Goal: Use online tool/utility: Utilize a website feature to perform a specific function

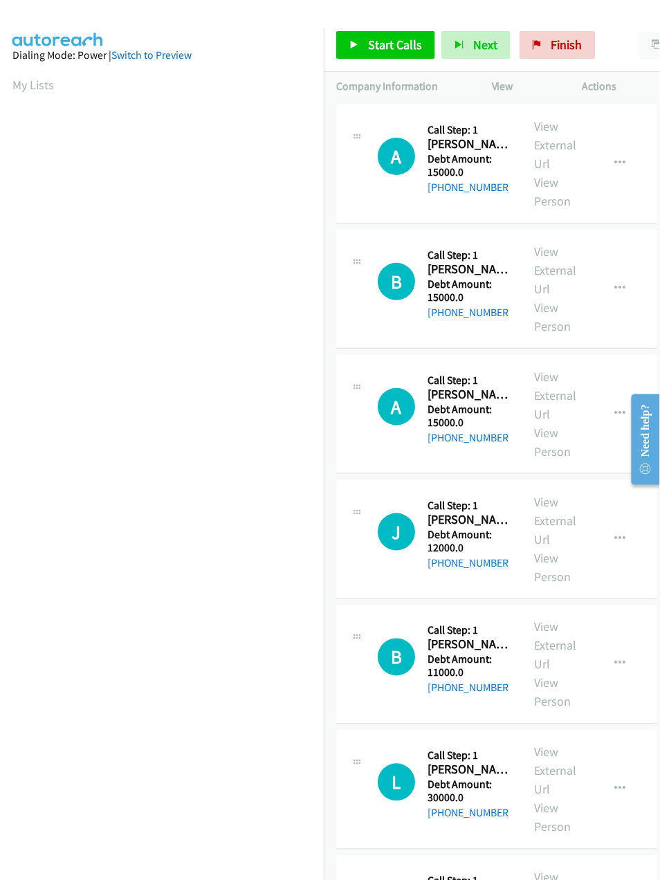
scroll to position [0, 3]
click at [402, 42] on span "Start Calls" at bounding box center [395, 45] width 54 height 16
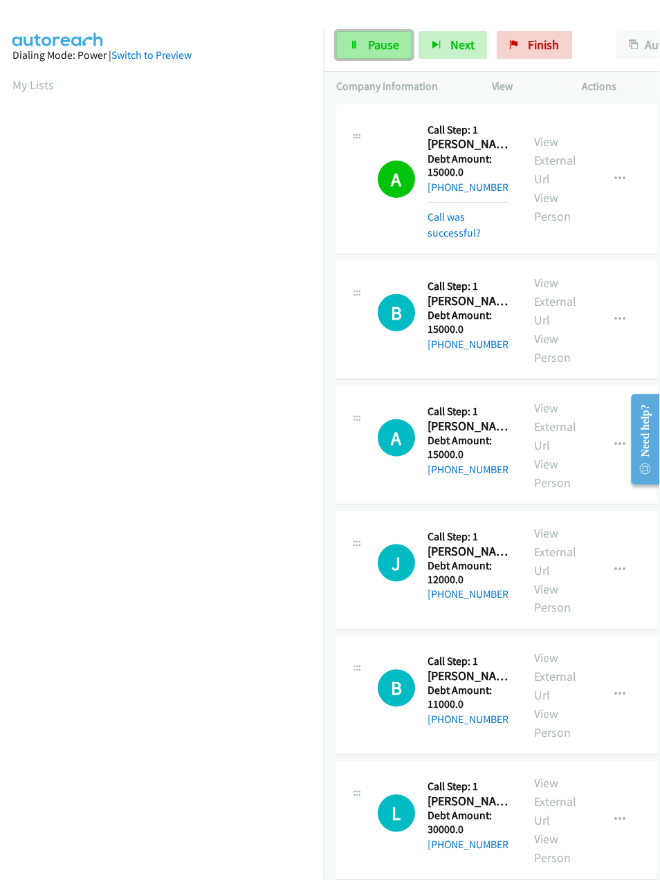
click at [368, 48] on span "Pause" at bounding box center [383, 45] width 31 height 16
click at [25, 84] on link "My Lists" at bounding box center [33, 85] width 42 height 16
